Goal: Task Accomplishment & Management: Manage account settings

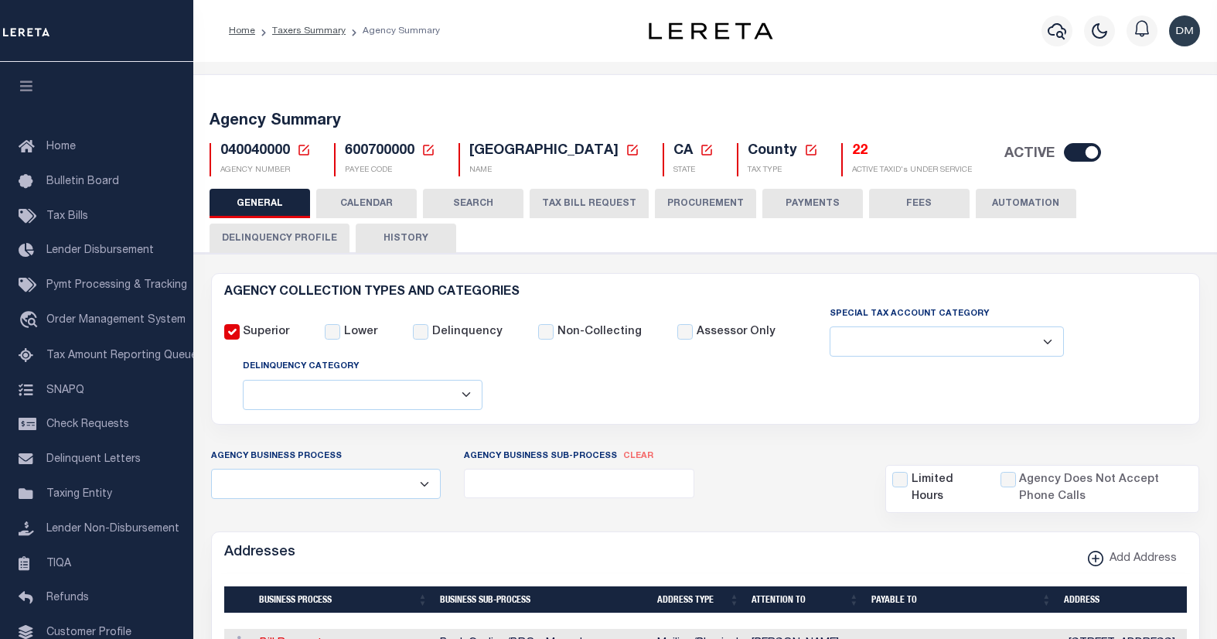
select select
click at [301, 153] on icon at bounding box center [304, 150] width 14 height 14
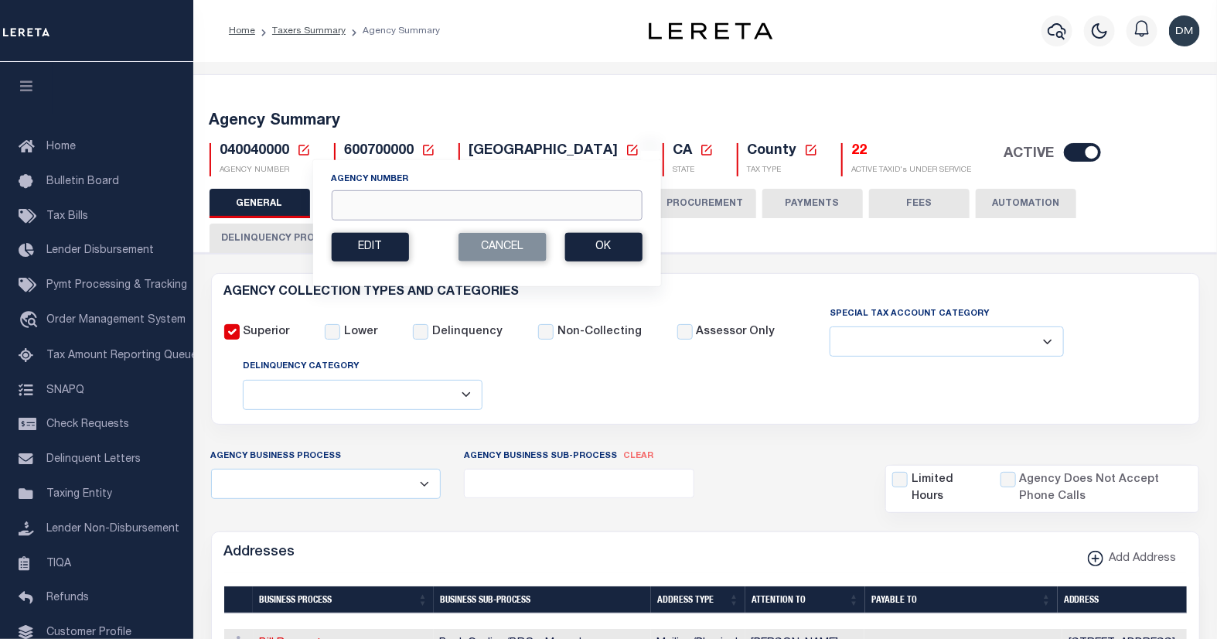
click at [433, 209] on input "Agency Number" at bounding box center [486, 205] width 311 height 30
type input "010240000"
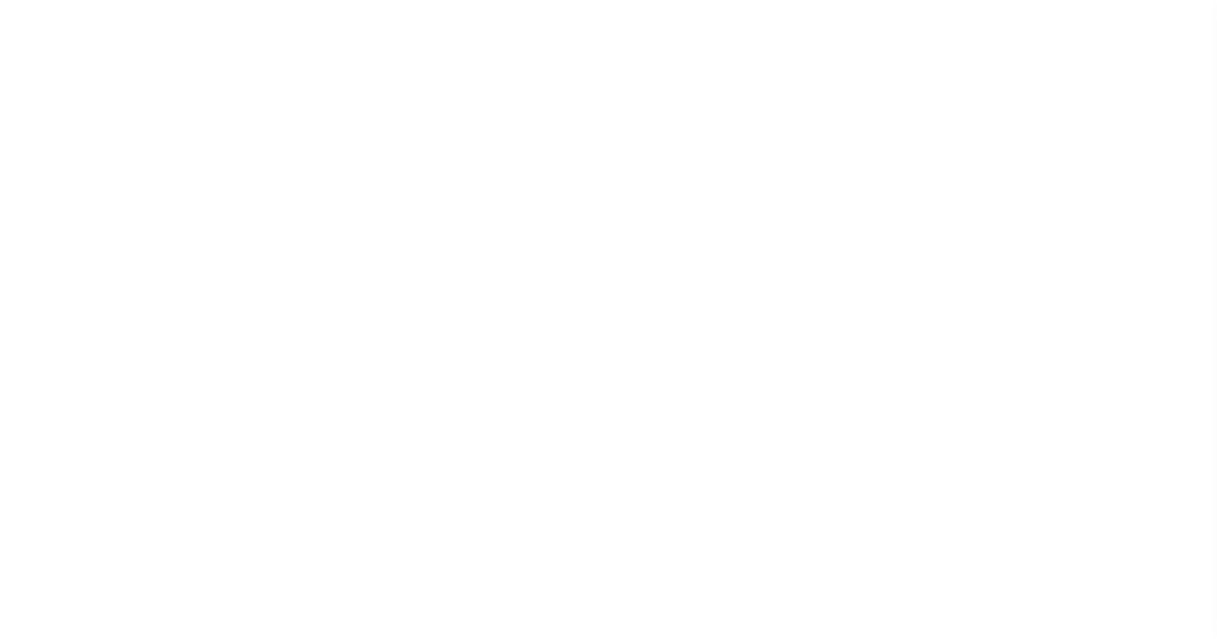
select select
checkbox input "false"
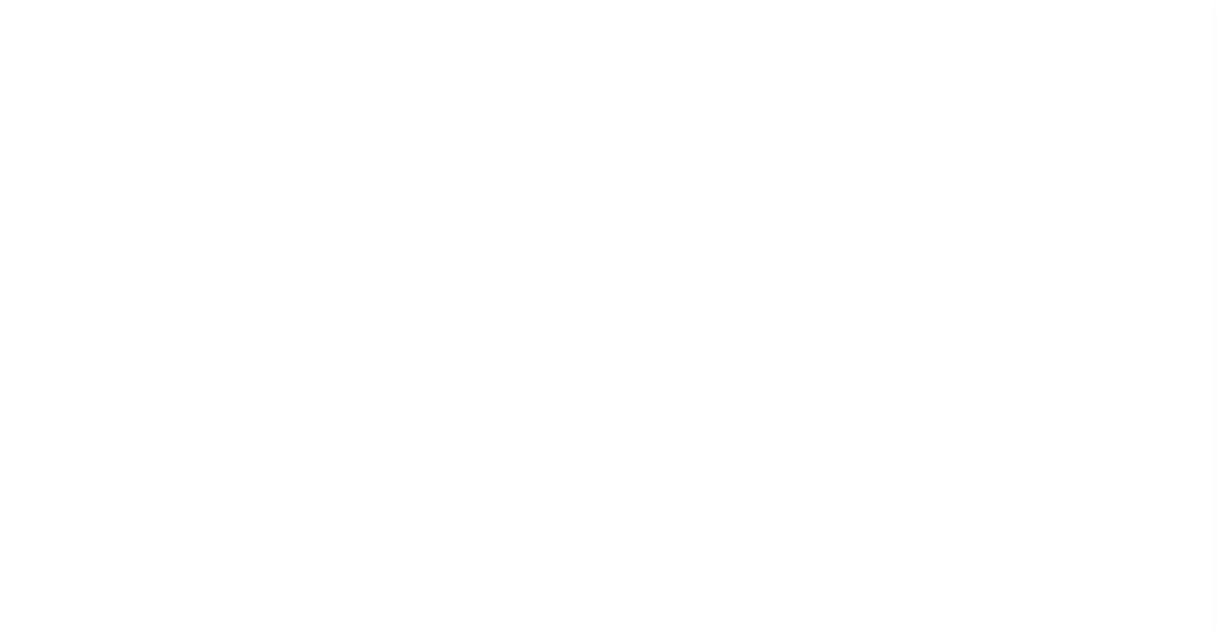
checkbox input "false"
type input "104700000"
